Goal: Check status: Check status

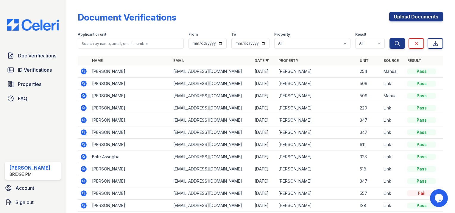
click at [84, 109] on icon at bounding box center [83, 107] width 7 height 7
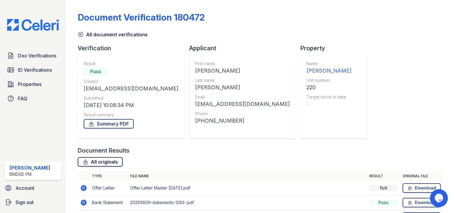
click at [108, 163] on link "All originals" at bounding box center [100, 162] width 45 height 10
click at [40, 75] on link "ID Verifications" at bounding box center [33, 70] width 56 height 12
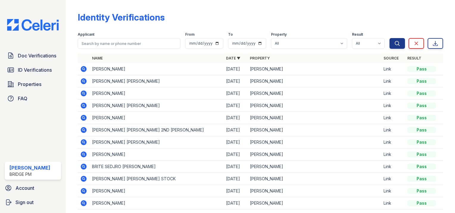
click at [84, 118] on icon at bounding box center [83, 117] width 7 height 7
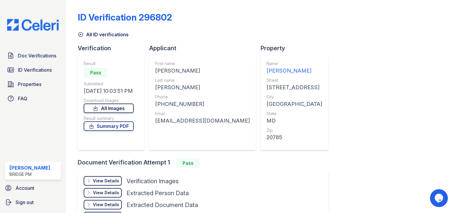
click at [117, 109] on link "All Images" at bounding box center [109, 109] width 50 height 10
click at [54, 51] on link "Doc Verifications" at bounding box center [33, 56] width 56 height 12
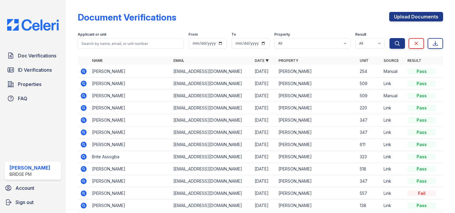
click at [83, 192] on icon at bounding box center [82, 192] width 1 height 1
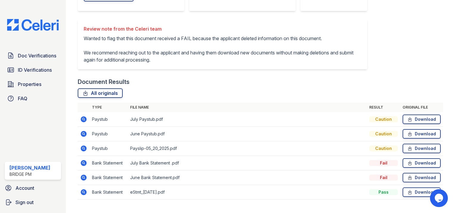
scroll to position [146, 0]
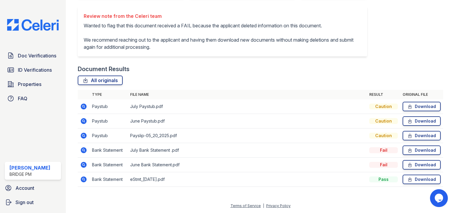
click at [84, 150] on icon at bounding box center [83, 150] width 7 height 7
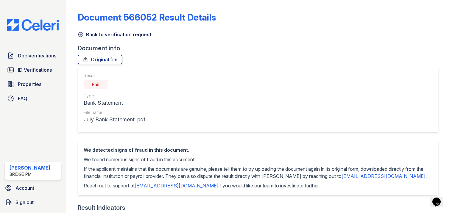
click at [83, 33] on icon at bounding box center [81, 35] width 6 height 6
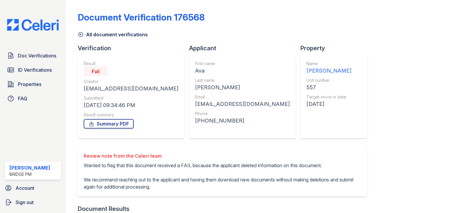
scroll to position [146, 0]
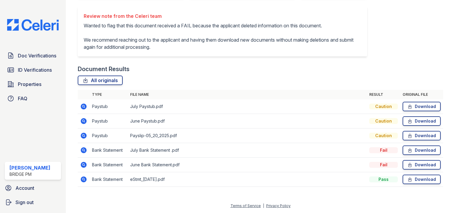
click at [81, 106] on icon at bounding box center [84, 107] width 6 height 6
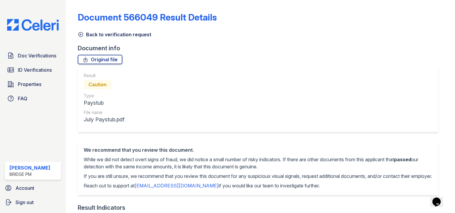
click at [82, 34] on icon at bounding box center [81, 35] width 6 height 6
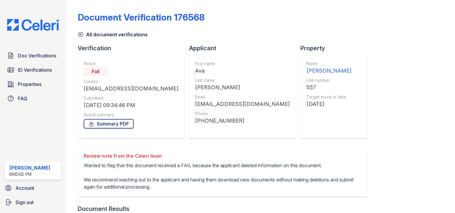
scroll to position [123, 0]
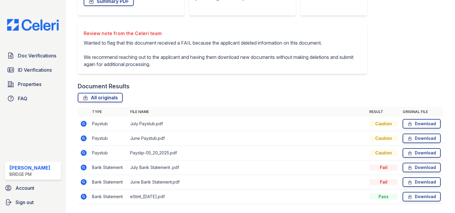
click at [83, 141] on icon at bounding box center [84, 138] width 6 height 6
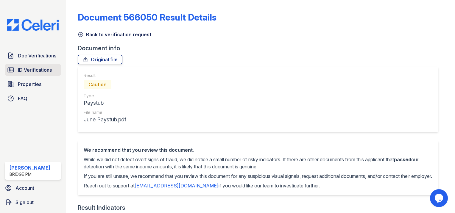
click at [55, 68] on link "ID Verifications" at bounding box center [33, 70] width 56 height 12
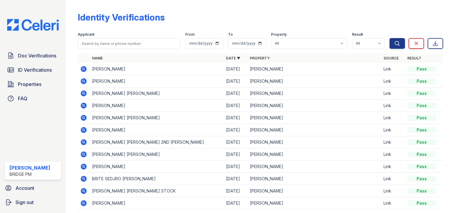
click at [85, 70] on icon at bounding box center [84, 69] width 6 height 6
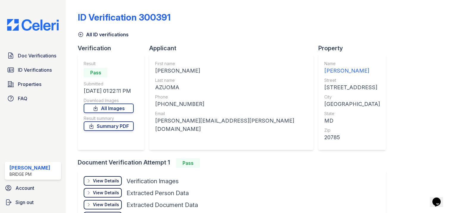
click at [98, 178] on div "View Details" at bounding box center [106, 181] width 26 height 6
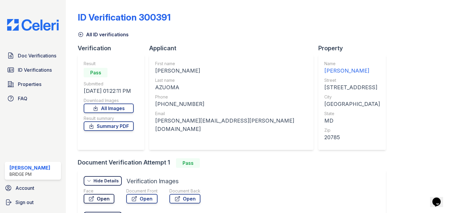
click at [105, 200] on link "Open" at bounding box center [99, 199] width 31 height 10
click at [142, 195] on link "Open" at bounding box center [141, 199] width 31 height 10
click at [49, 57] on span "Doc Verifications" at bounding box center [37, 55] width 38 height 7
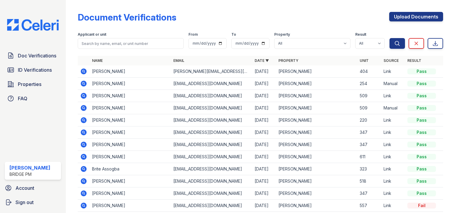
scroll to position [31, 0]
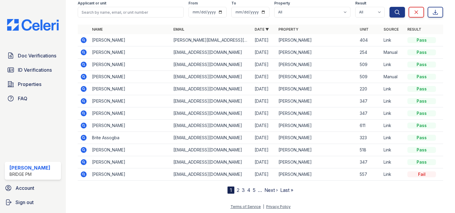
click at [84, 174] on icon at bounding box center [83, 174] width 7 height 7
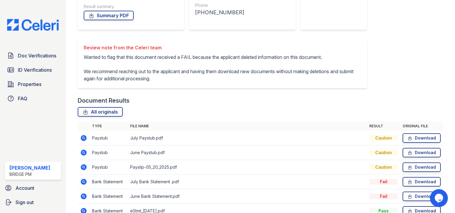
scroll to position [146, 0]
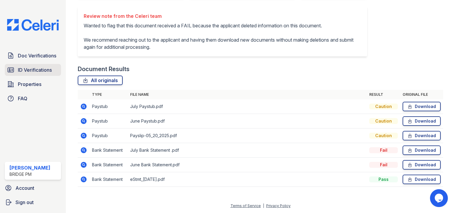
click at [43, 71] on span "ID Verifications" at bounding box center [35, 69] width 34 height 7
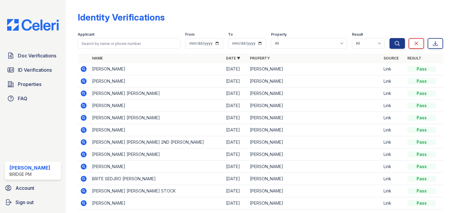
scroll to position [29, 0]
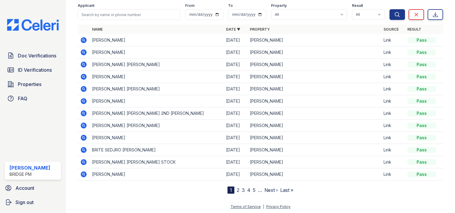
click at [233, 188] on nav "1 2 3 4 5 … Next › Last »" at bounding box center [260, 190] width 66 height 7
click at [237, 190] on link "2" at bounding box center [238, 190] width 3 height 6
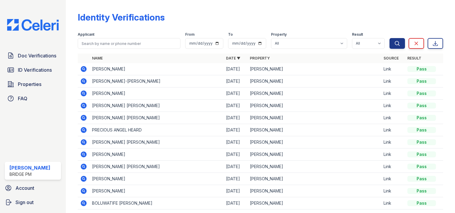
scroll to position [29, 0]
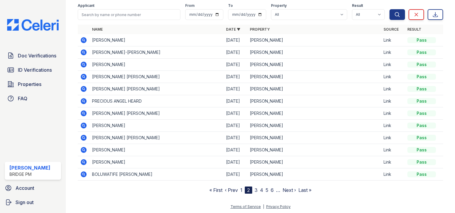
click at [82, 40] on icon at bounding box center [84, 40] width 6 height 6
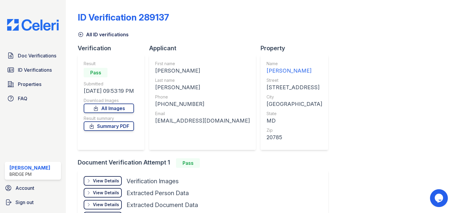
scroll to position [44, 0]
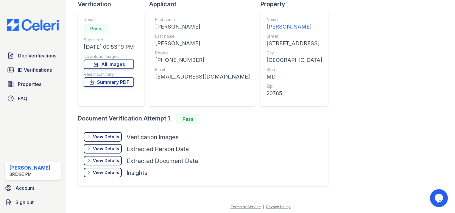
click at [107, 132] on div "View Details Details" at bounding box center [103, 137] width 38 height 10
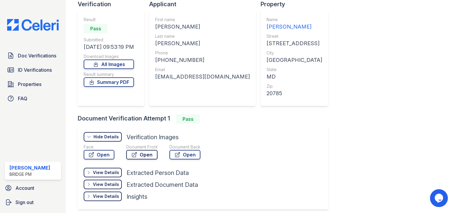
click at [130, 154] on link "Open" at bounding box center [141, 155] width 31 height 10
click at [98, 155] on link "Open" at bounding box center [99, 155] width 31 height 10
click at [43, 50] on link "Doc Verifications" at bounding box center [33, 56] width 56 height 12
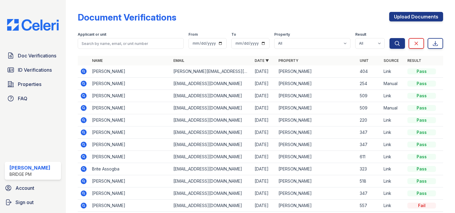
click at [86, 72] on icon at bounding box center [84, 71] width 6 height 6
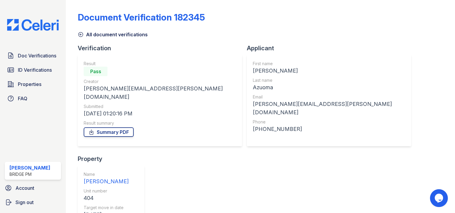
click at [441, 68] on div "Document Verification 182345 All document verifications Verification Result Pas…" at bounding box center [260, 106] width 389 height 213
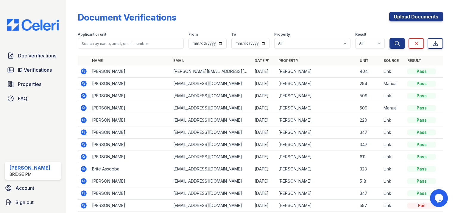
click at [82, 135] on icon at bounding box center [83, 132] width 7 height 7
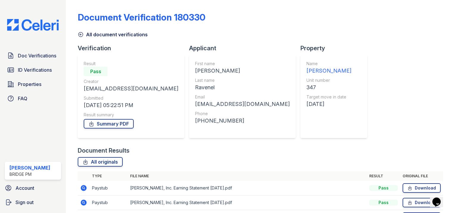
scroll to position [95, 0]
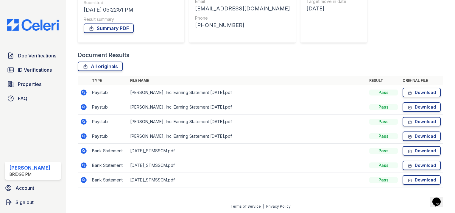
click at [83, 133] on icon at bounding box center [84, 136] width 6 height 6
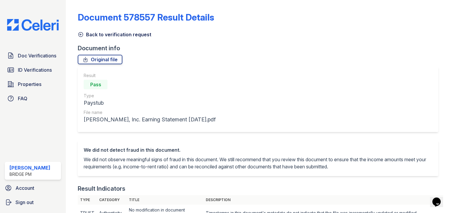
scroll to position [304, 0]
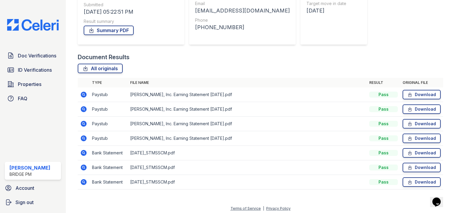
scroll to position [95, 0]
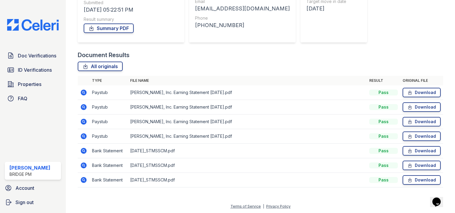
click at [85, 150] on icon at bounding box center [84, 151] width 6 height 6
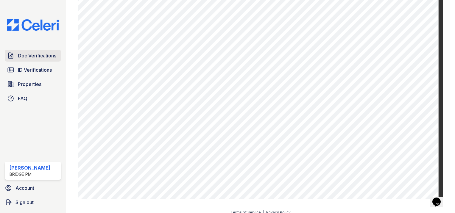
click at [61, 52] on link "Doc Verifications" at bounding box center [33, 56] width 56 height 12
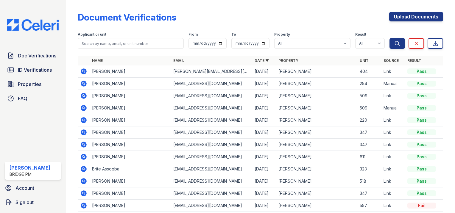
click at [83, 144] on icon at bounding box center [82, 143] width 1 height 1
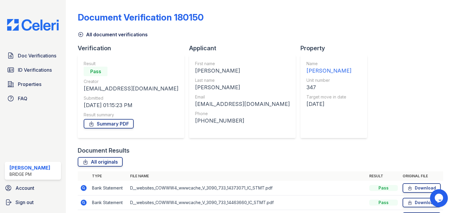
scroll to position [81, 0]
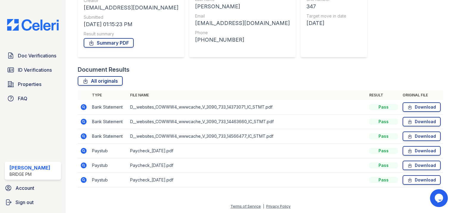
click at [87, 149] on icon at bounding box center [83, 150] width 7 height 7
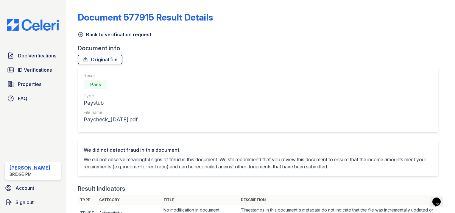
scroll to position [308, 0]
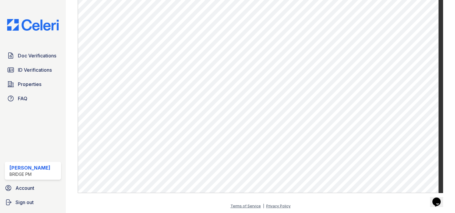
drag, startPoint x: 441, startPoint y: 52, endPoint x: 440, endPoint y: 98, distance: 46.4
click at [440, 98] on main "Document 577915 Result Details Back to verification request Document info Origi…" at bounding box center [260, 106] width 389 height 213
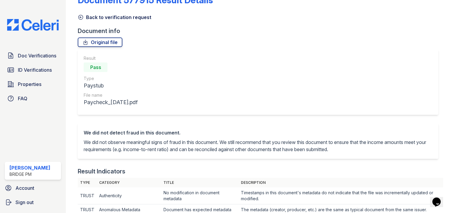
scroll to position [0, 0]
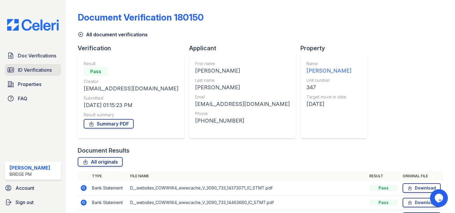
click at [48, 72] on span "ID Verifications" at bounding box center [35, 69] width 34 height 7
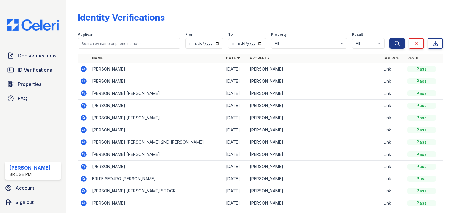
click at [92, 155] on td "[PERSON_NAME] [PERSON_NAME]" at bounding box center [157, 154] width 134 height 12
click at [87, 155] on icon at bounding box center [83, 154] width 7 height 7
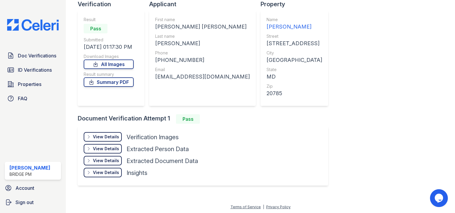
click at [96, 134] on div "View Details" at bounding box center [106, 137] width 26 height 6
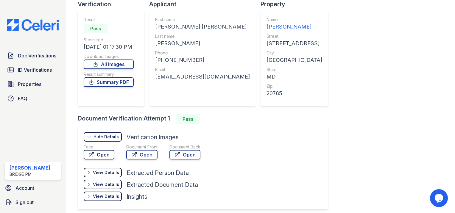
click at [101, 155] on link "Open" at bounding box center [99, 155] width 31 height 10
click at [149, 151] on link "Open" at bounding box center [141, 155] width 31 height 10
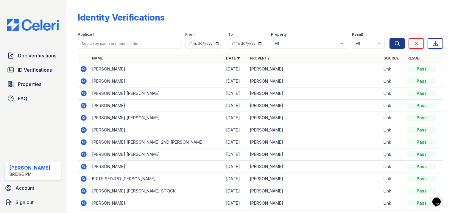
click at [84, 142] on icon at bounding box center [84, 142] width 6 height 6
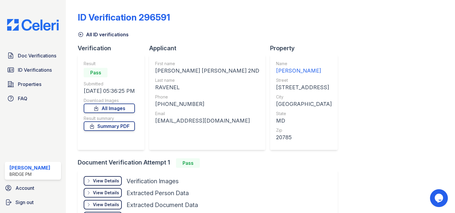
click at [115, 181] on div "View Details" at bounding box center [106, 181] width 26 height 6
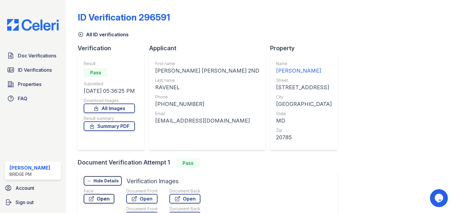
click at [105, 194] on link "Open" at bounding box center [99, 199] width 31 height 10
click at [145, 195] on link "Open" at bounding box center [141, 199] width 31 height 10
click at [50, 51] on link "Doc Verifications" at bounding box center [33, 56] width 56 height 12
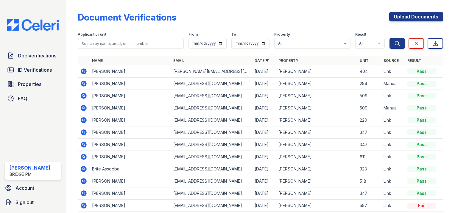
click at [86, 70] on icon at bounding box center [84, 71] width 6 height 6
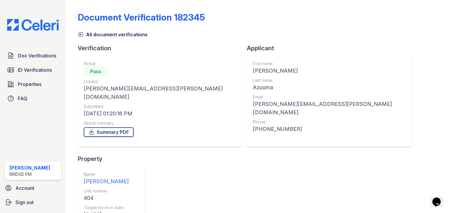
scroll to position [95, 0]
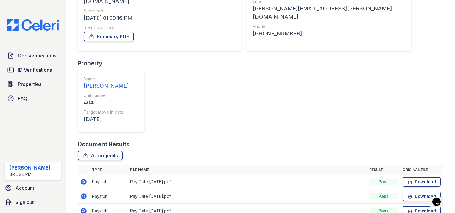
click at [84, 193] on icon at bounding box center [84, 196] width 6 height 6
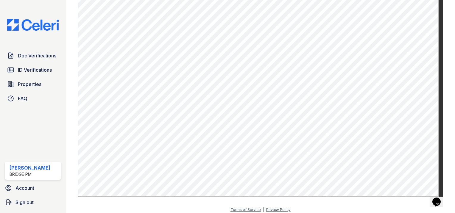
scroll to position [308, 0]
